Goal: Contribute content

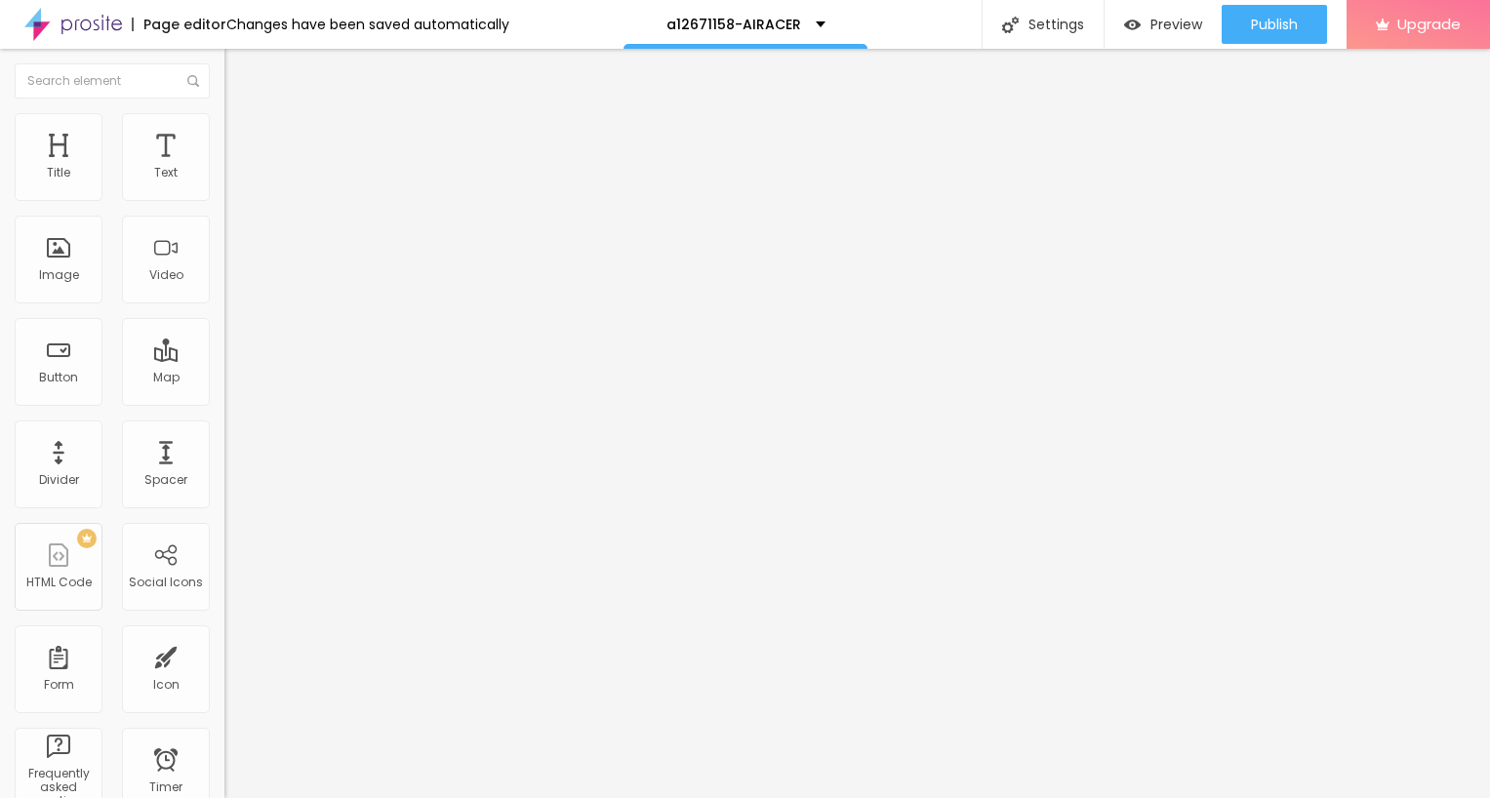
click at [239, 67] on img "button" at bounding box center [247, 71] width 16 height 16
click at [56, 258] on div "Image" at bounding box center [59, 260] width 88 height 88
click at [224, 168] on span "Add image" at bounding box center [264, 159] width 80 height 17
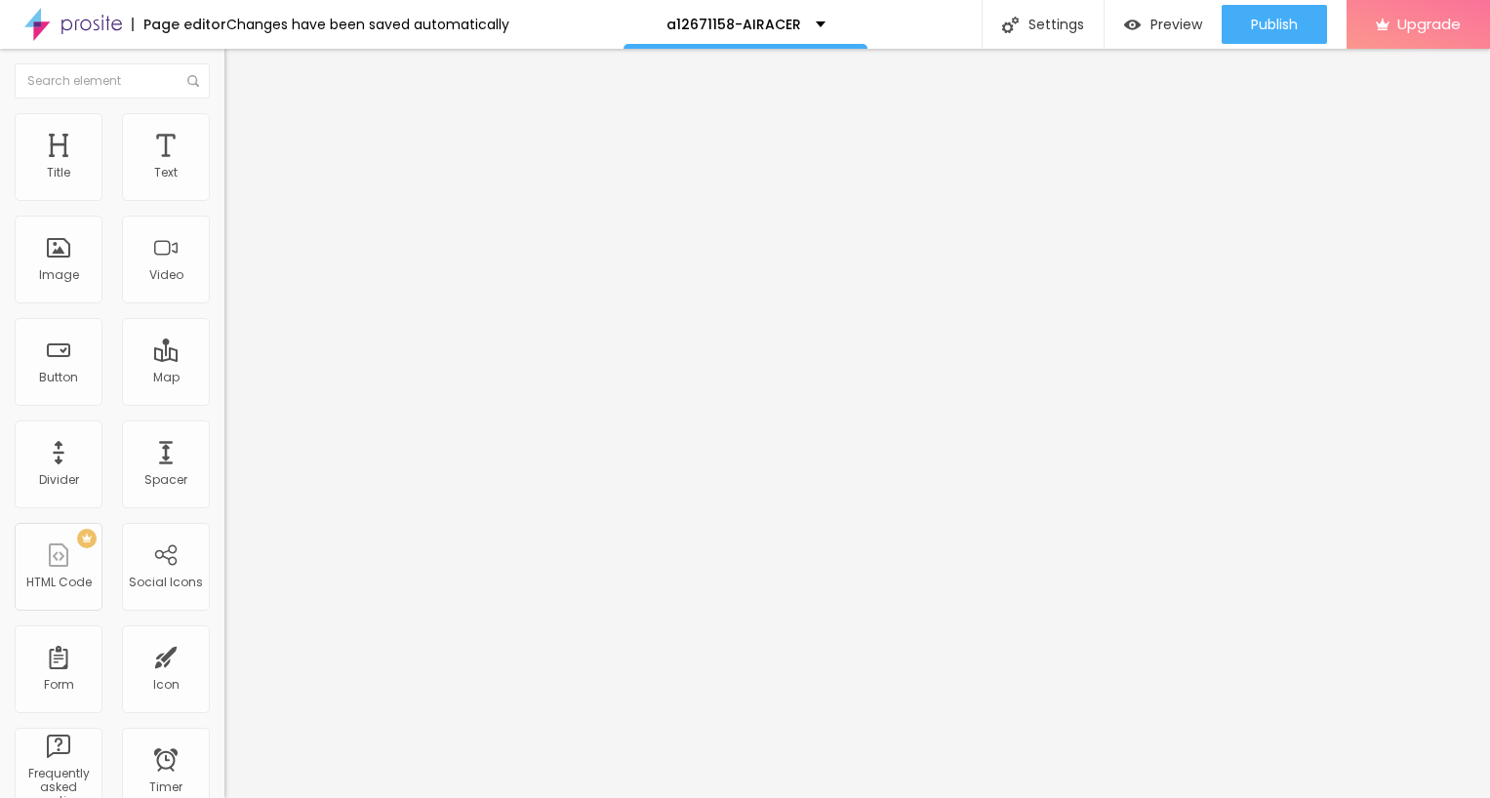
click at [224, 400] on input "https://" at bounding box center [341, 391] width 234 height 20
drag, startPoint x: 92, startPoint y: 519, endPoint x: 14, endPoint y: 519, distance: 78.1
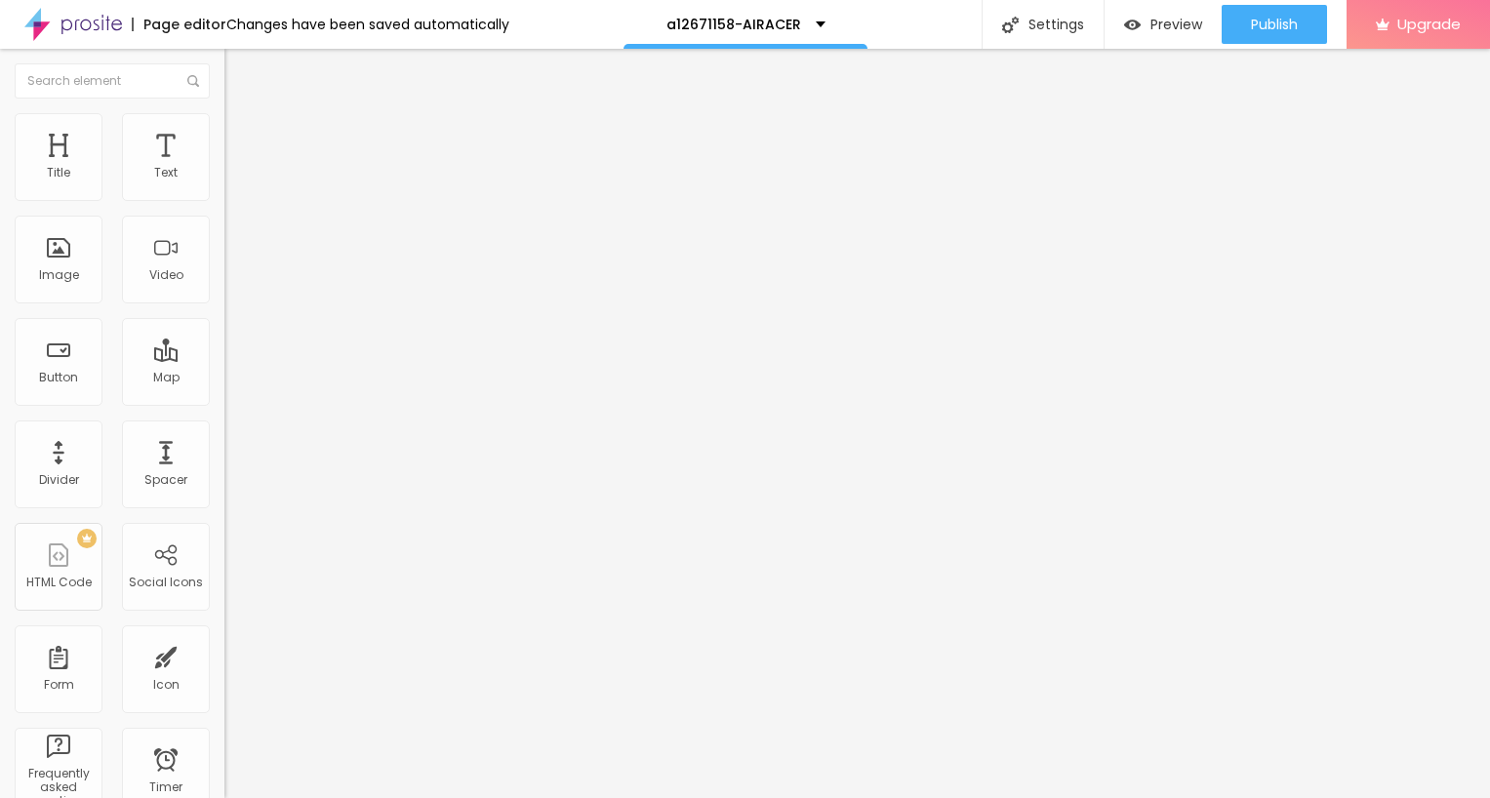
click at [224, 400] on input "https://" at bounding box center [341, 391] width 234 height 20
paste input "[URL][DOMAIN_NAME]"
type input "[URL][DOMAIN_NAME]"
click at [224, 436] on div at bounding box center [336, 430] width 224 height 12
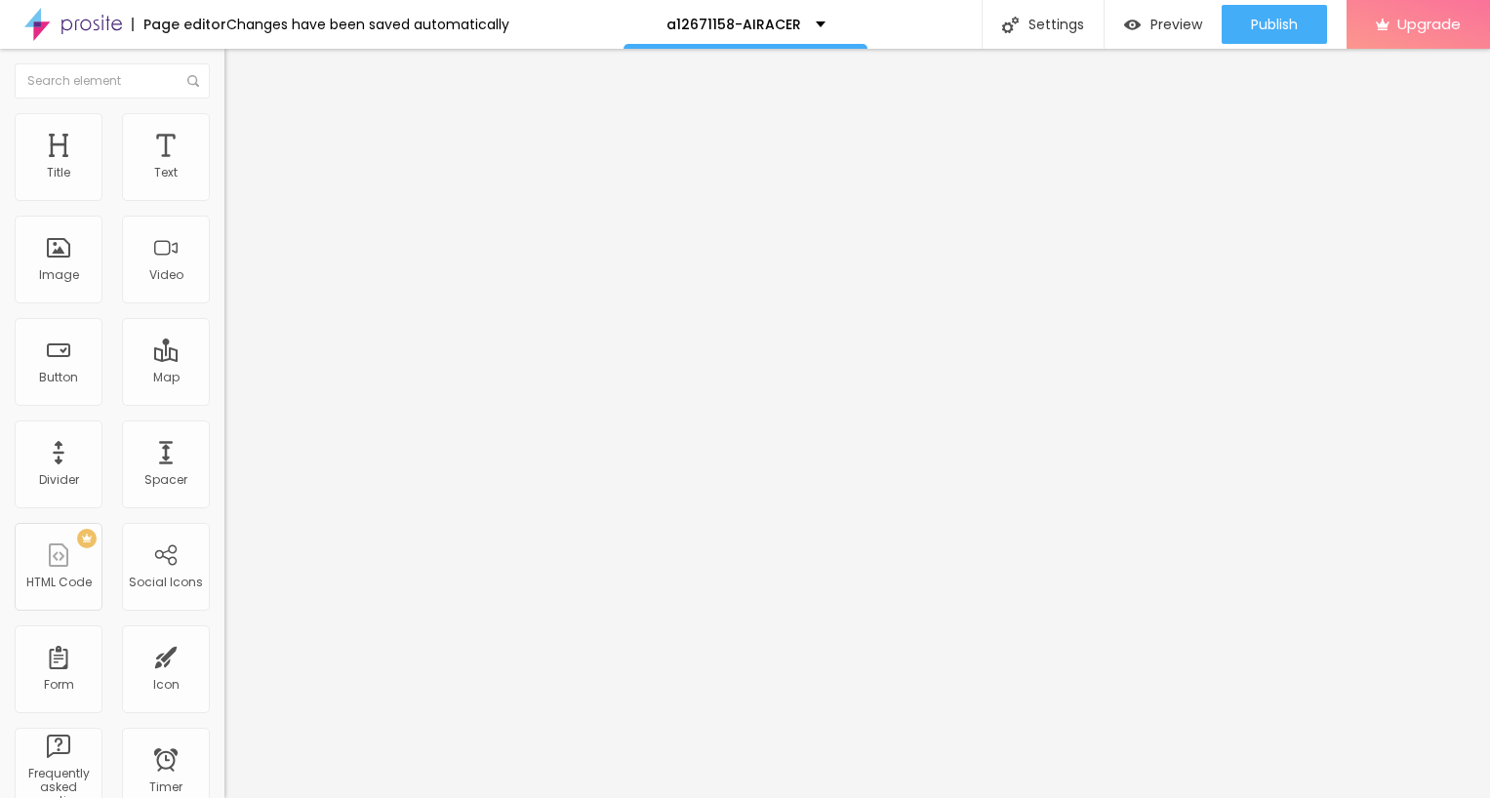
scroll to position [0, 0]
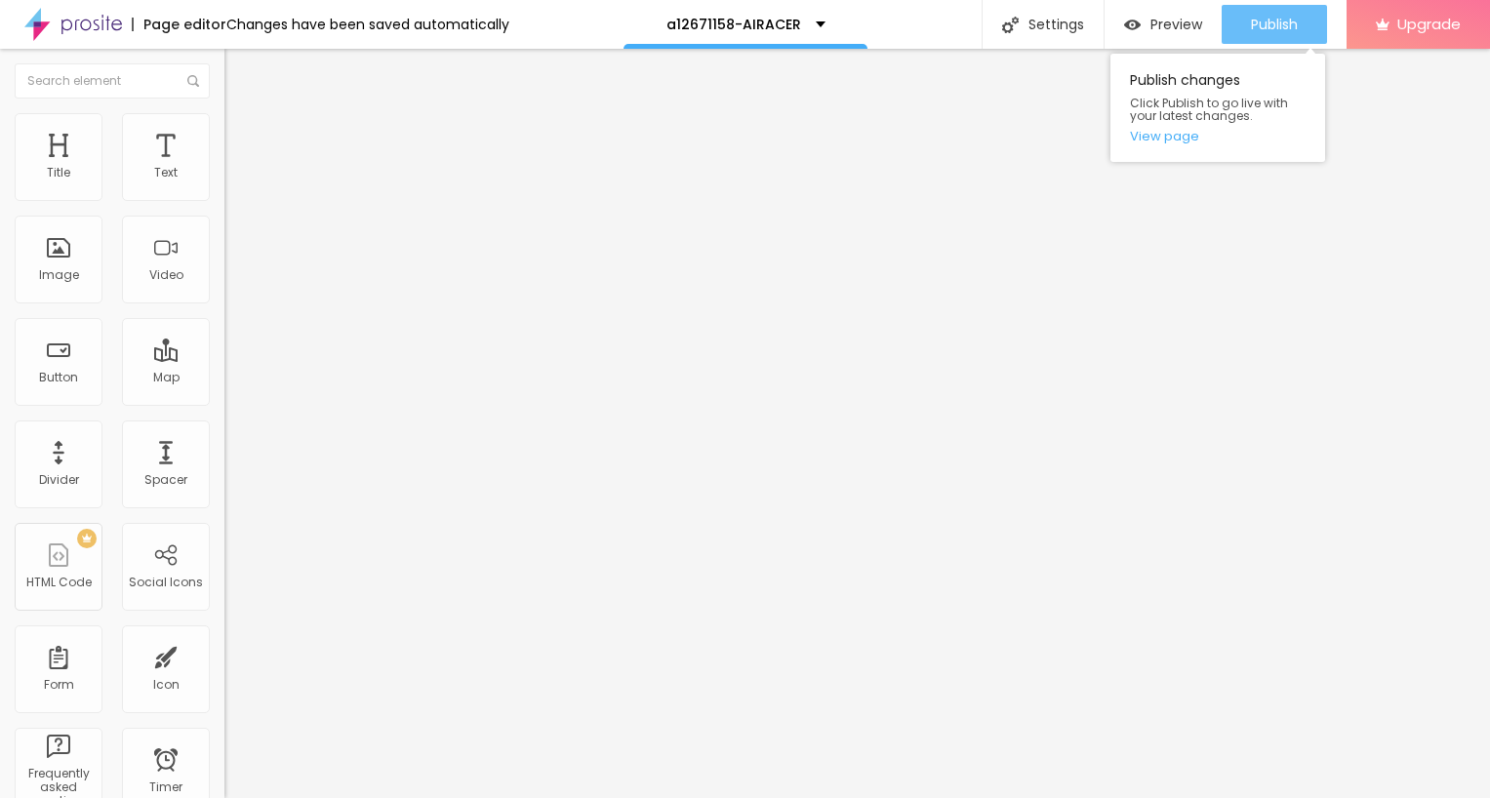
click at [1257, 18] on span "Publish" at bounding box center [1274, 25] width 47 height 16
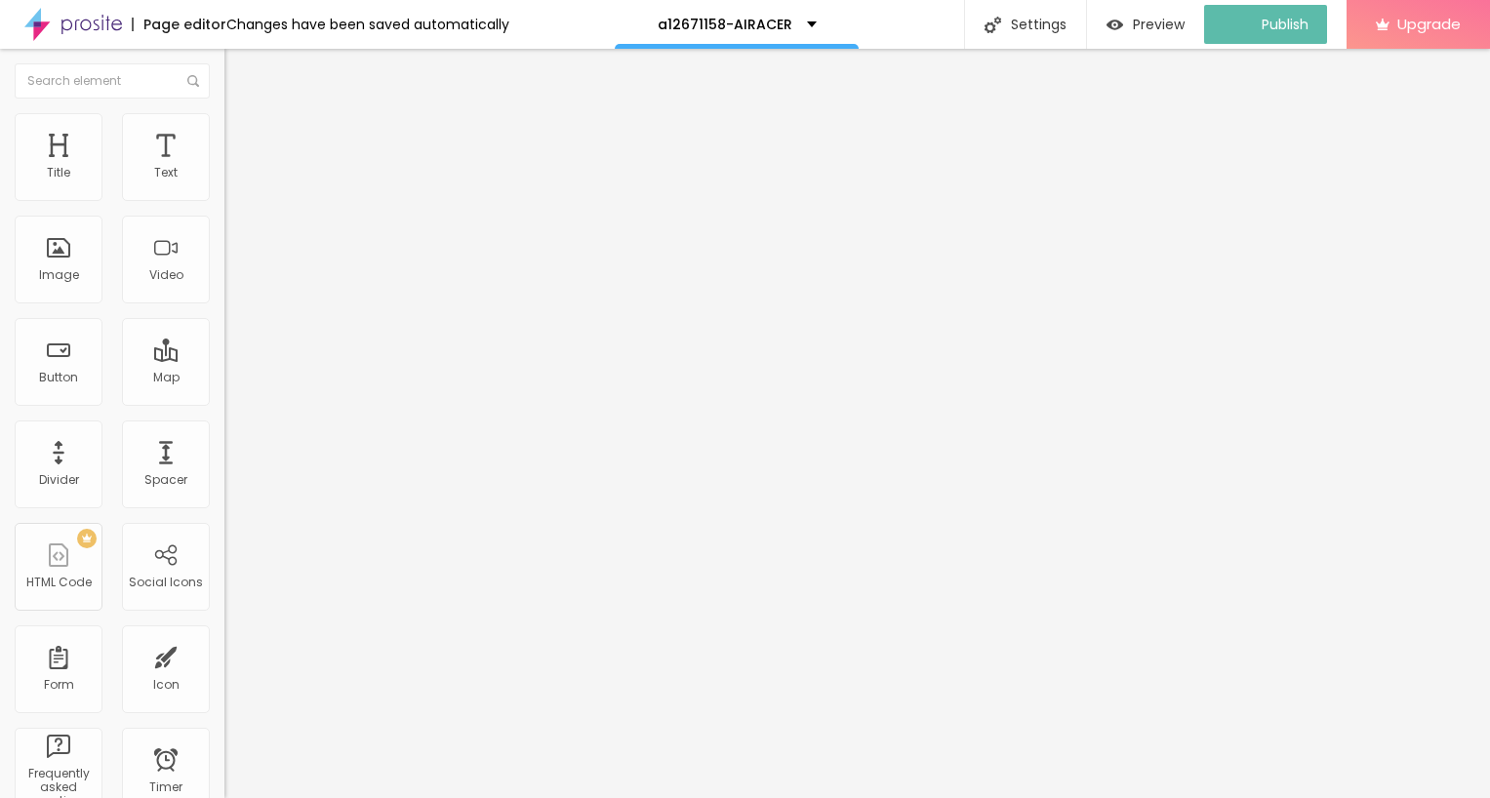
click at [72, 17] on img at bounding box center [73, 24] width 98 height 49
